Goal: Task Accomplishment & Management: Complete application form

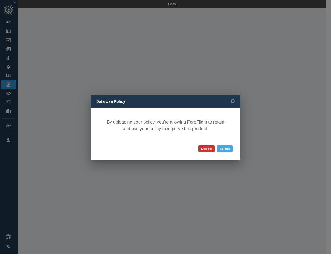
click at [228, 149] on button "Accept" at bounding box center [225, 149] width 16 height 7
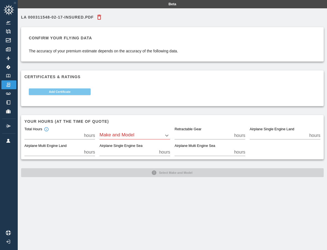
click at [63, 91] on button "Add Certificate" at bounding box center [60, 91] width 62 height 7
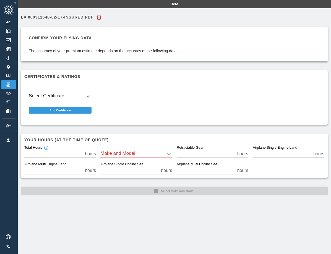
click at [84, 96] on body "Beta LA 000311548-02-17-INSURED.PDF Confirm your flying data The accuracy of yo…" at bounding box center [165, 127] width 331 height 254
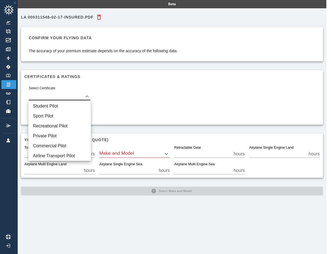
click at [119, 90] on div at bounding box center [165, 127] width 331 height 254
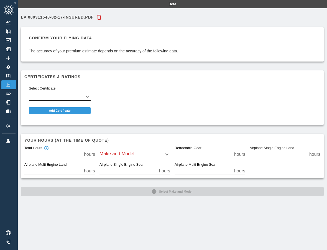
click at [31, 154] on input "**" at bounding box center [52, 154] width 57 height 8
type input "*"
click at [189, 108] on div "Select Certificate ​ Add Certificate" at bounding box center [170, 99] width 300 height 43
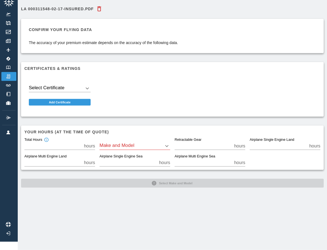
scroll to position [13, 0]
click at [4, 63] on link "Logbook" at bounding box center [8, 67] width 15 height 9
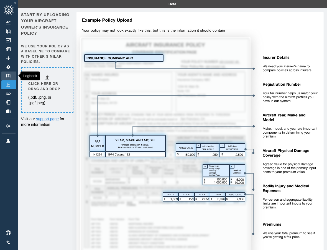
click at [7, 76] on img at bounding box center [8, 76] width 6 height 4
